Goal: Information Seeking & Learning: Understand process/instructions

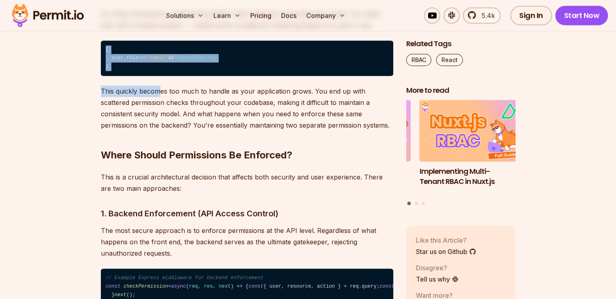
drag, startPoint x: 133, startPoint y: 65, endPoint x: 158, endPoint y: 81, distance: 29.9
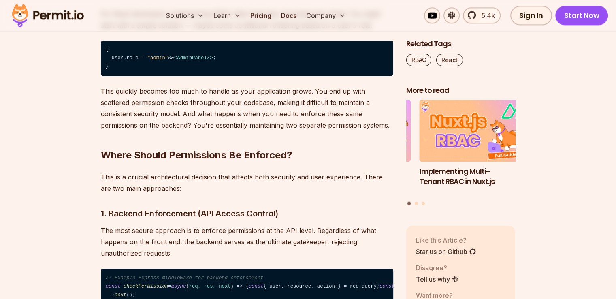
click at [149, 55] on span ""admin"" at bounding box center [157, 58] width 21 height 6
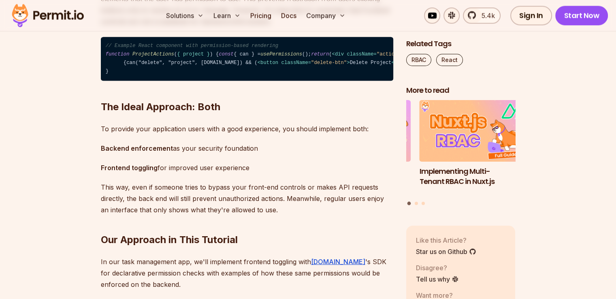
scroll to position [1528, 0]
